Goal: Navigation & Orientation: Find specific page/section

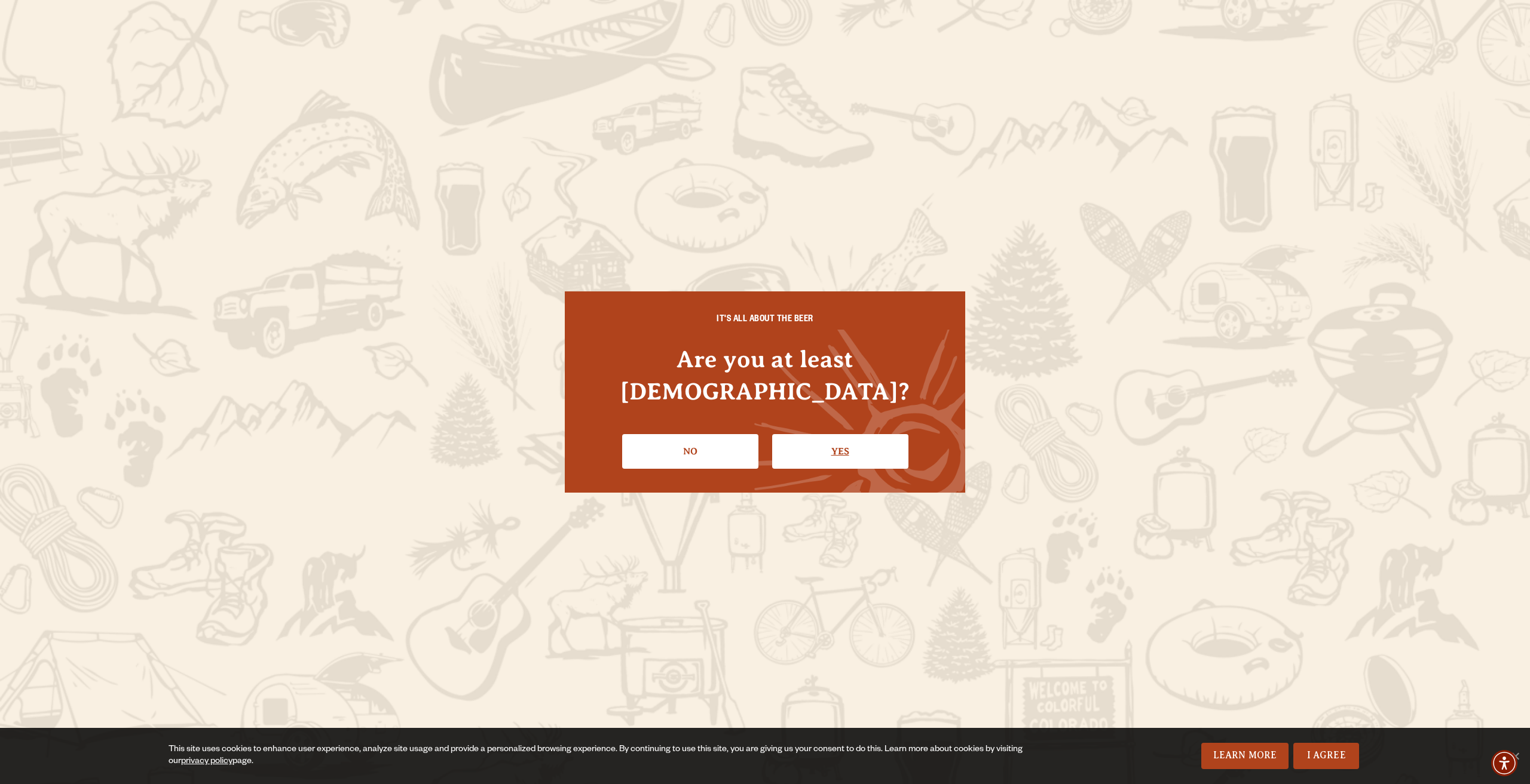
click at [804, 443] on link "Yes" at bounding box center [840, 452] width 136 height 35
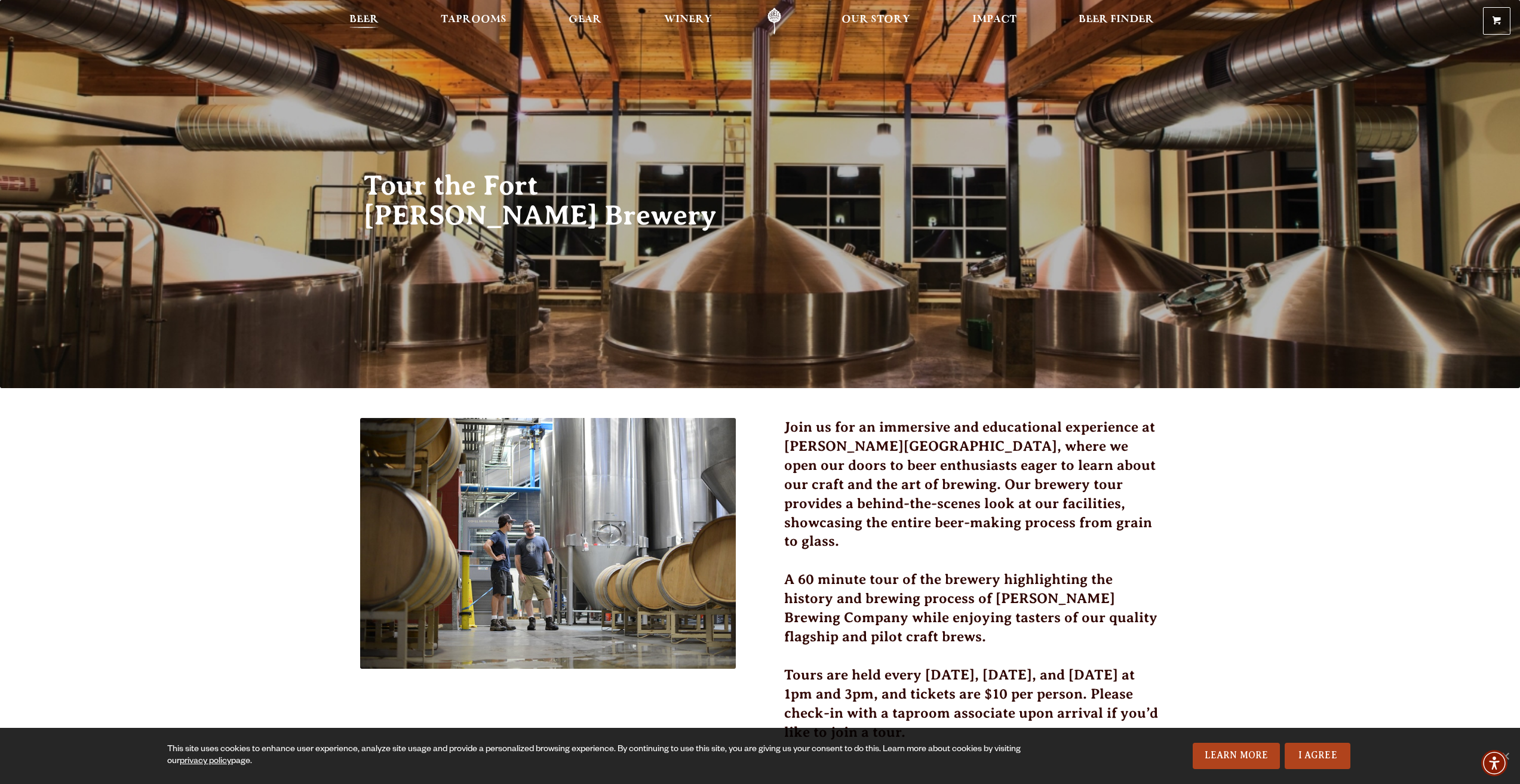
click at [369, 19] on span "Beer" at bounding box center [363, 19] width 29 height 10
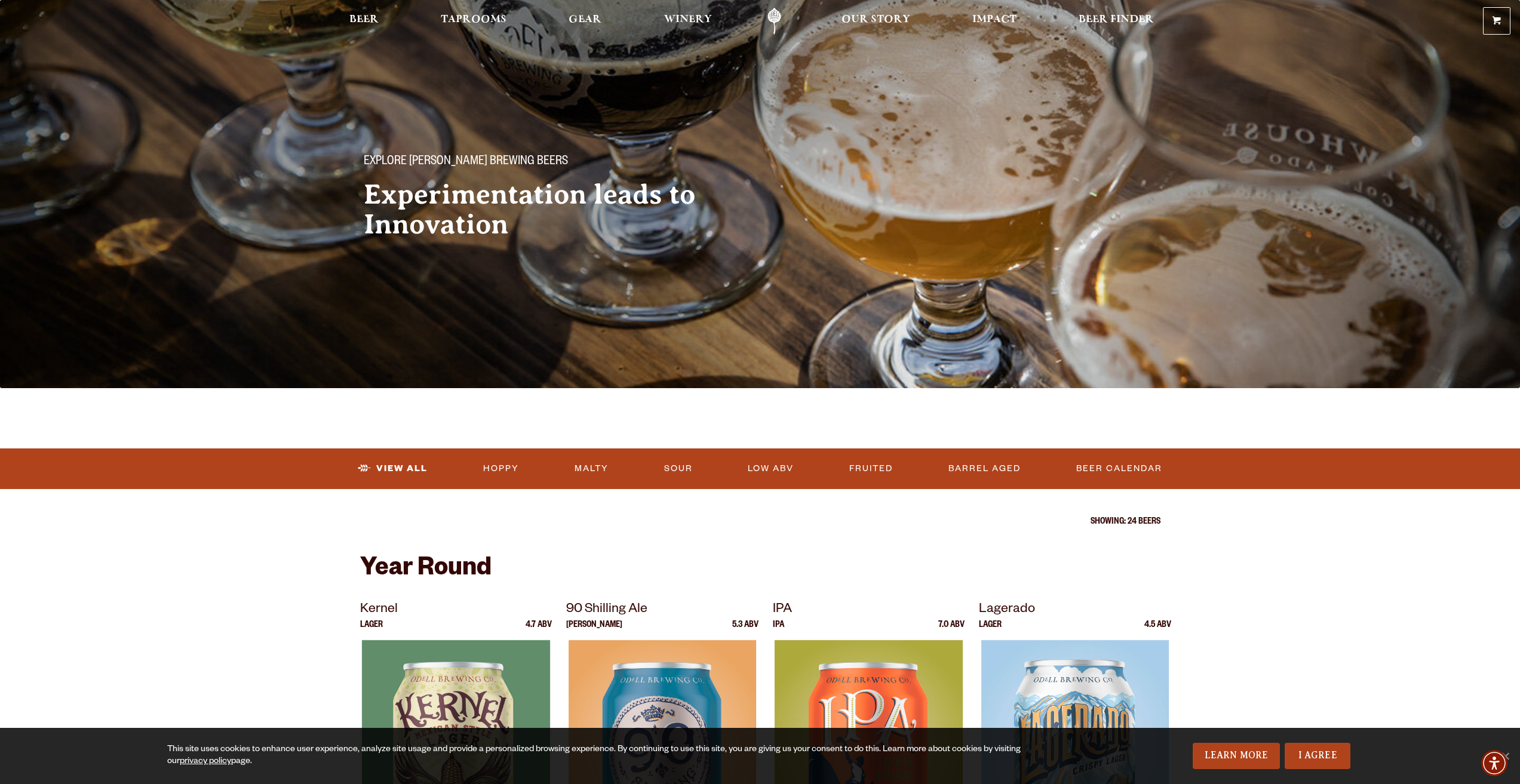
drag, startPoint x: 301, startPoint y: 580, endPoint x: 306, endPoint y: 308, distance: 272.0
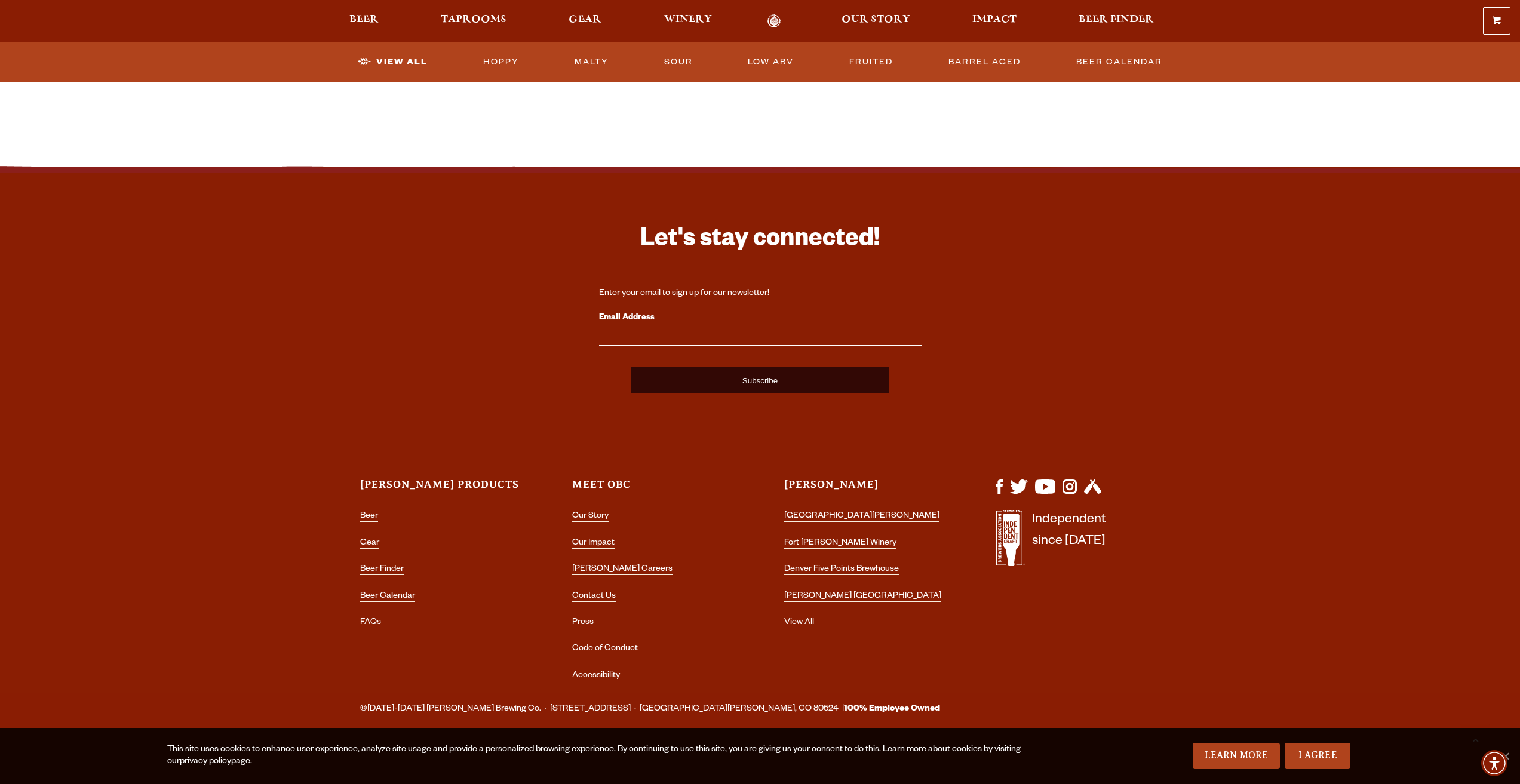
drag, startPoint x: 305, startPoint y: 468, endPoint x: 303, endPoint y: 604, distance: 136.0
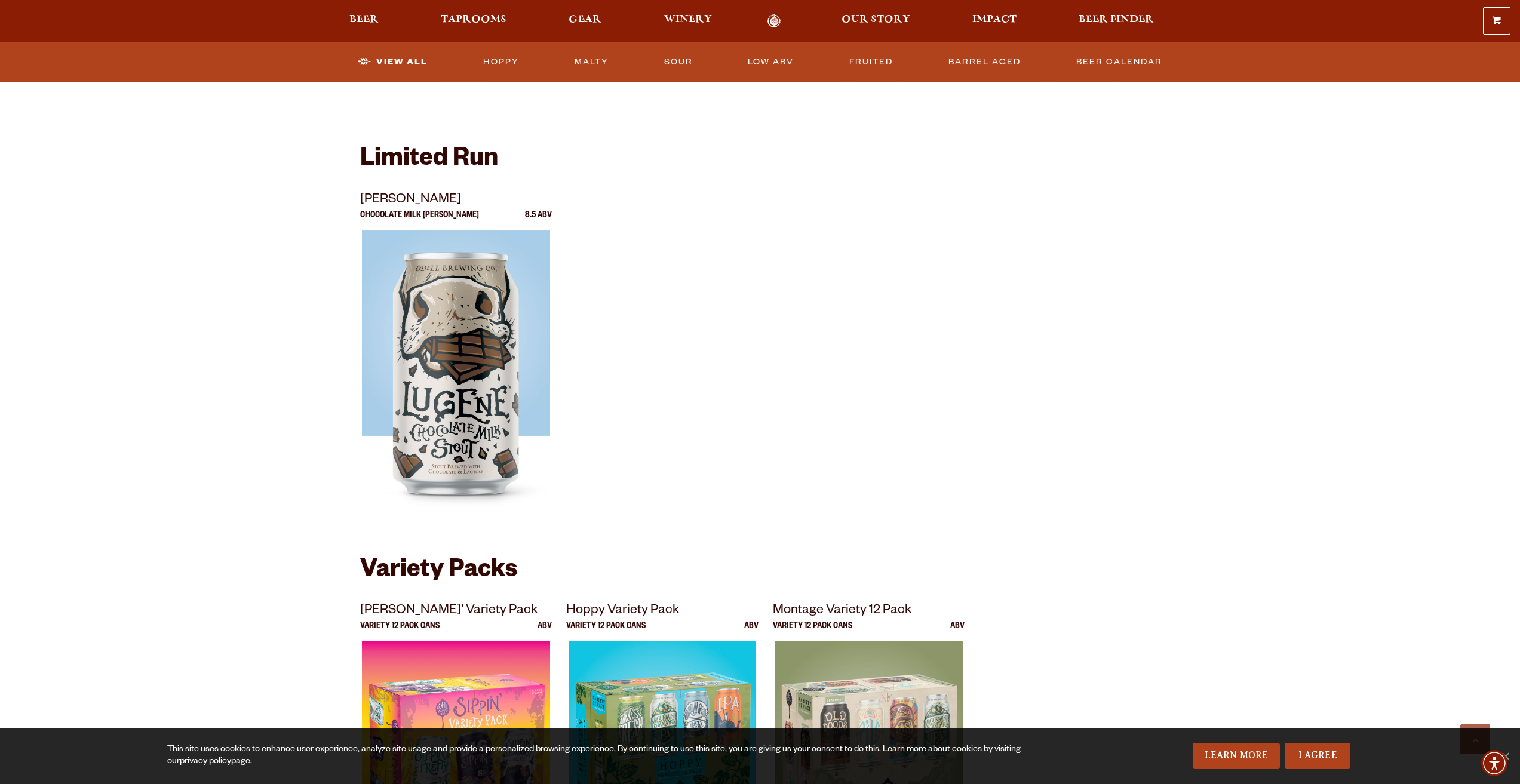
scroll to position [894, 0]
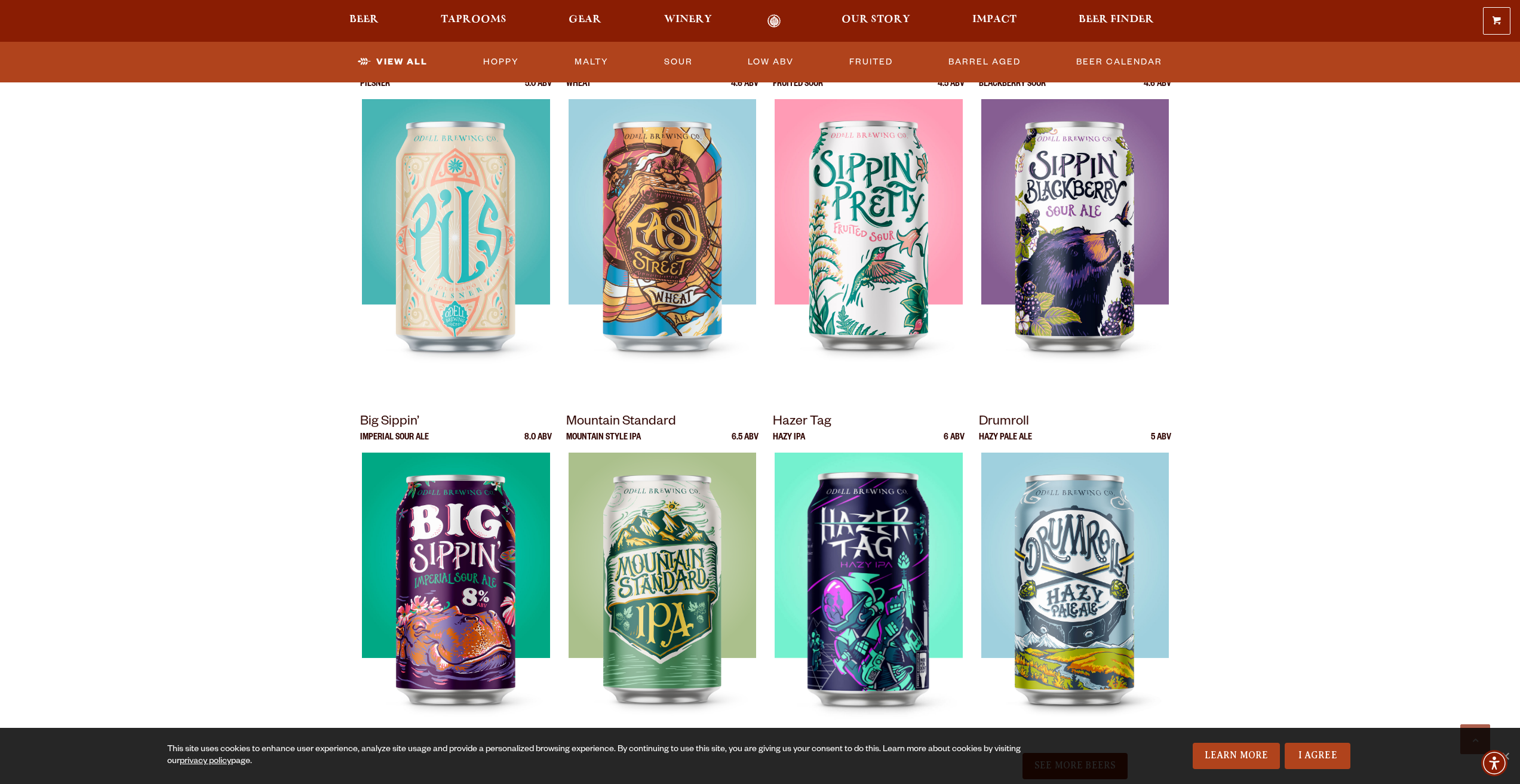
drag, startPoint x: 296, startPoint y: 568, endPoint x: 317, endPoint y: 162, distance: 406.5
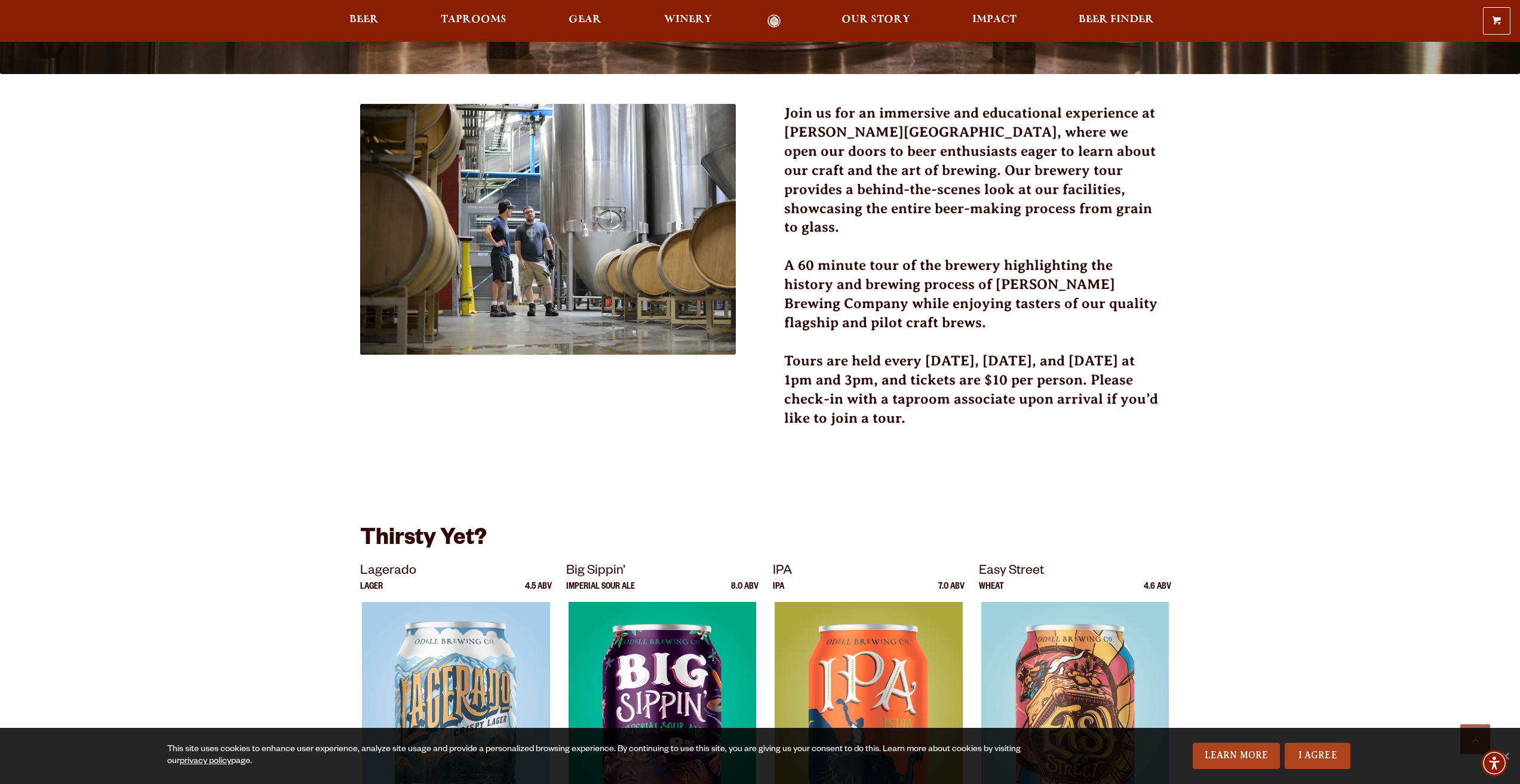
scroll to position [299, 0]
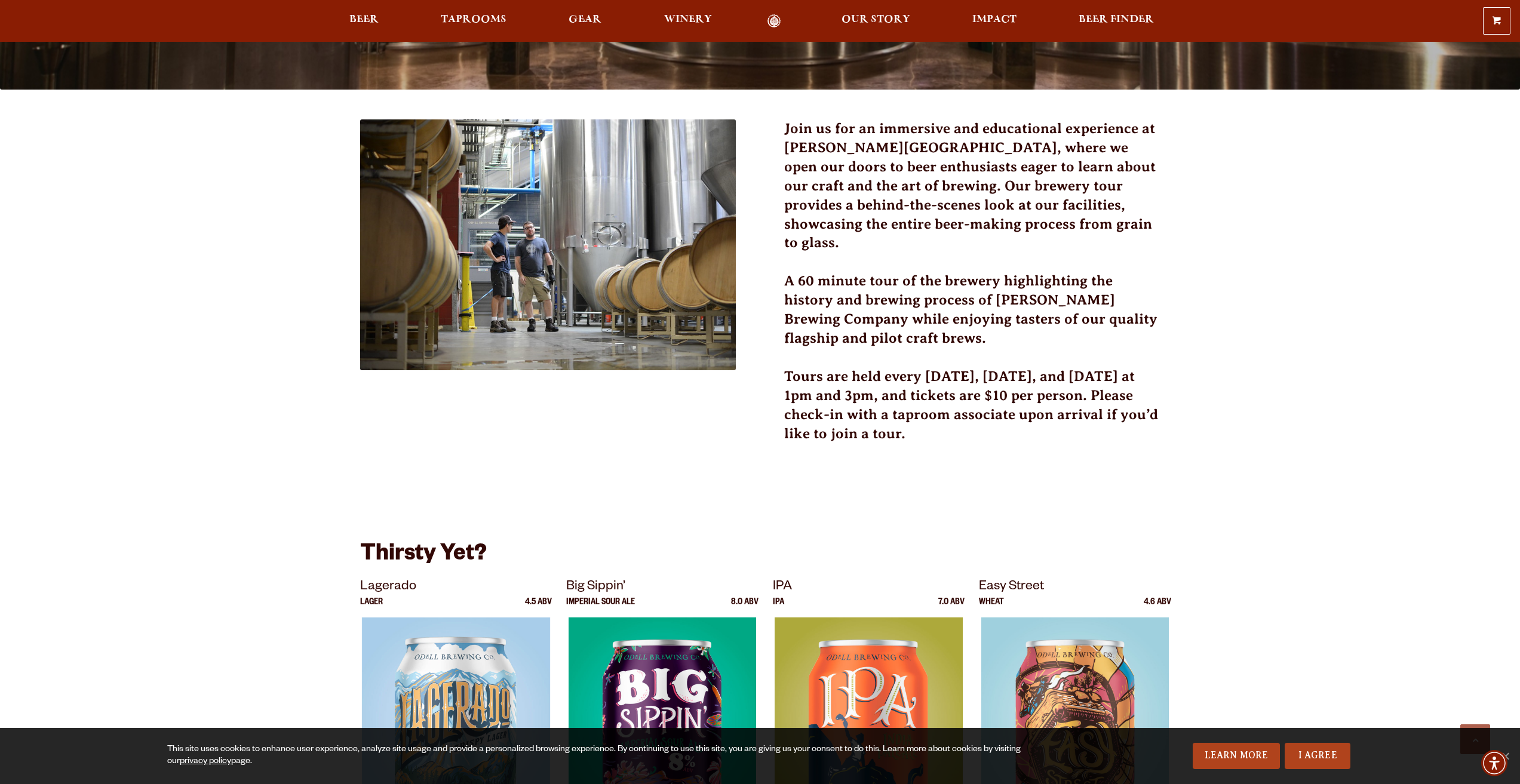
drag, startPoint x: 1161, startPoint y: 239, endPoint x: 718, endPoint y: 438, distance: 485.6
click at [718, 438] on div "Join us for an immersive and educational experience at Odell Brewing, where we …" at bounding box center [760, 576] width 801 height 915
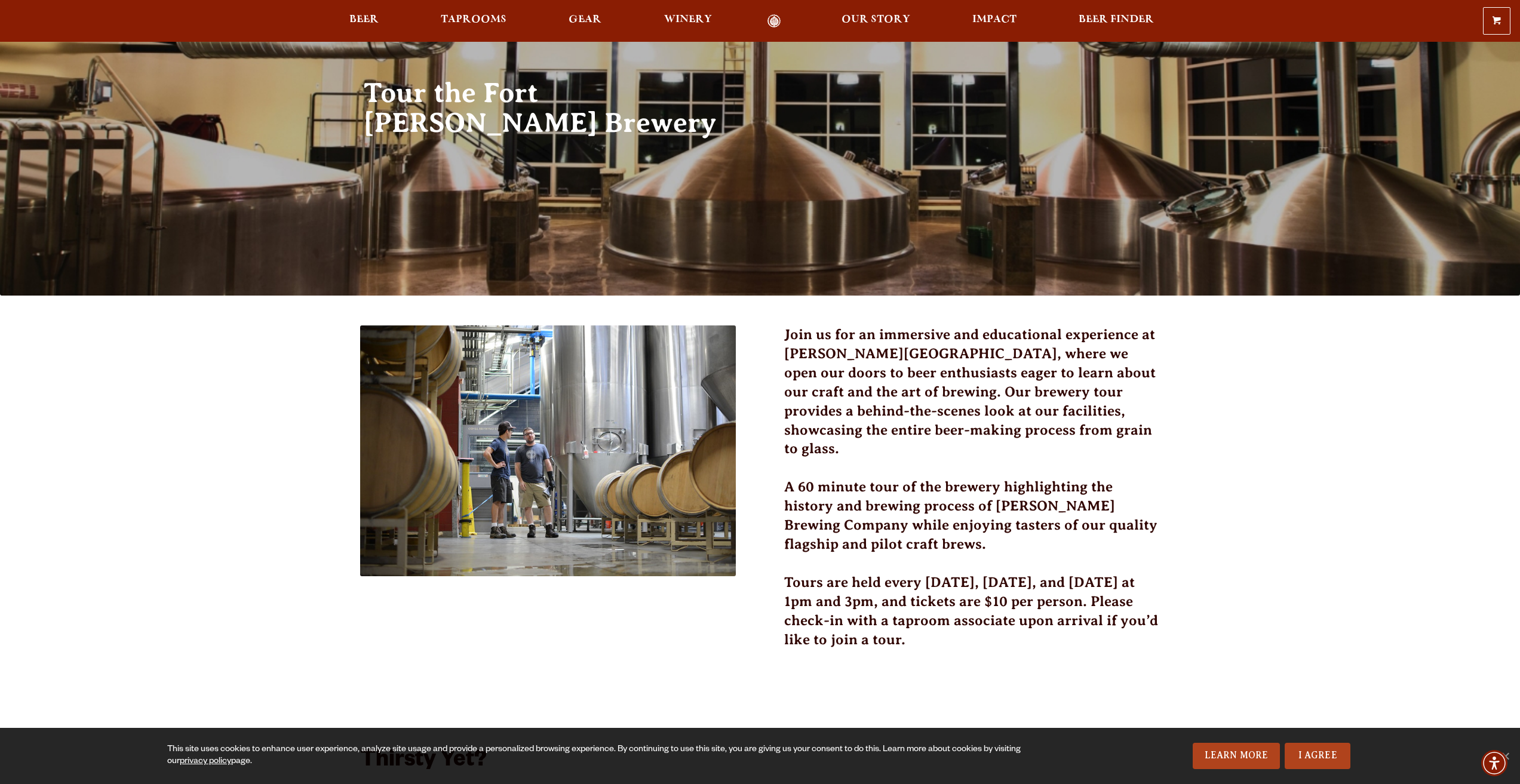
scroll to position [60, 0]
